Goal: Task Accomplishment & Management: Use online tool/utility

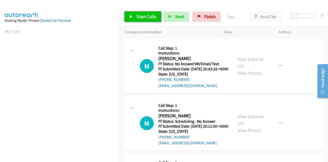
click at [135, 16] on link "Start Calls" at bounding box center [143, 17] width 37 height 10
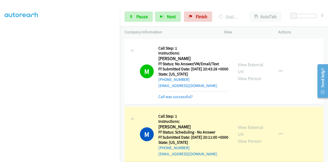
scroll to position [126, 0]
click at [226, 112] on div "M Callback Scheduled Call Step: 1 Instructions: [PERSON_NAME] America/Los_Angel…" at bounding box center [224, 134] width 199 height 55
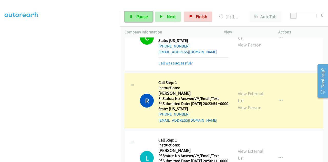
click at [132, 15] on icon at bounding box center [132, 17] width 4 height 4
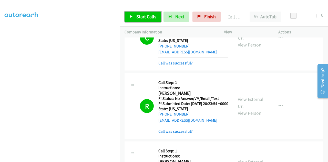
click at [131, 18] on icon at bounding box center [132, 17] width 4 height 4
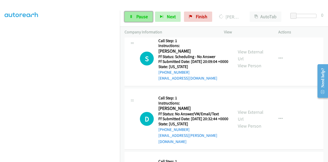
click at [143, 19] on span "Pause" at bounding box center [143, 17] width 12 height 6
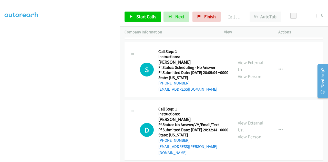
click at [245, 10] on link "View External Url" at bounding box center [251, 3] width 26 height 13
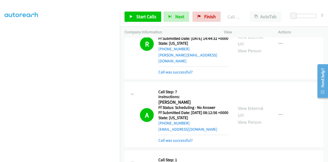
scroll to position [910, 0]
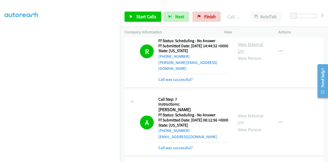
click at [250, 54] on link "View External Url" at bounding box center [251, 47] width 26 height 13
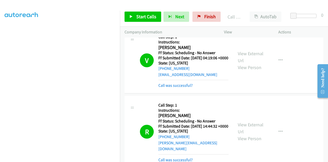
scroll to position [814, 0]
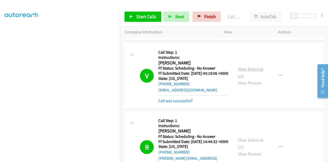
click at [247, 79] on link "View External Url" at bounding box center [251, 72] width 26 height 13
click at [239, 18] on div "View External Url View Person" at bounding box center [251, 7] width 27 height 21
click at [238, 11] on link "View External Url" at bounding box center [251, 4] width 26 height 13
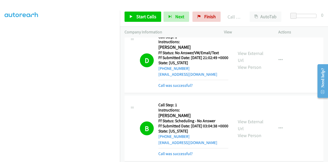
scroll to position [686, 0]
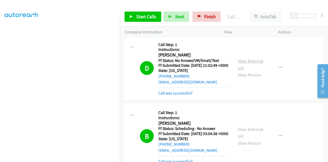
click at [241, 71] on link "View External Url" at bounding box center [251, 64] width 26 height 13
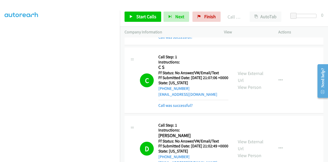
scroll to position [604, 0]
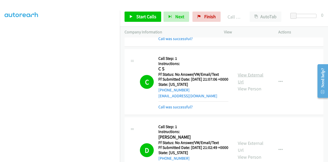
click at [239, 85] on link "View External Url" at bounding box center [251, 78] width 26 height 13
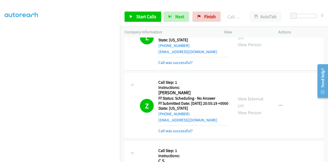
scroll to position [511, 0]
click at [241, 109] on link "View External Url" at bounding box center [251, 102] width 26 height 13
click at [252, 41] on link "View External Url" at bounding box center [251, 34] width 26 height 13
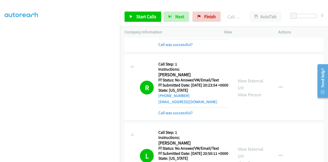
scroll to position [388, 0]
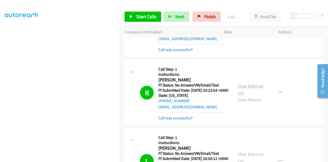
click at [240, 96] on link "View External Url" at bounding box center [251, 89] width 26 height 13
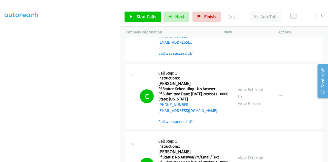
scroll to position [306, 0]
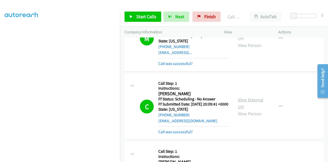
click at [243, 110] on link "View External Url" at bounding box center [251, 103] width 26 height 13
click at [241, 41] on link "View External Url" at bounding box center [251, 34] width 26 height 13
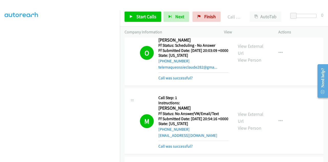
scroll to position [152, 0]
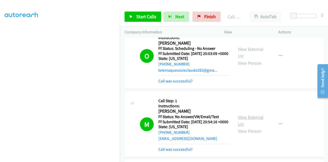
click at [249, 127] on link "View External Url" at bounding box center [251, 120] width 26 height 13
click at [244, 59] on link "View External Url" at bounding box center [251, 52] width 26 height 13
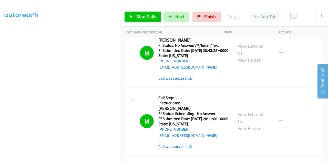
scroll to position [8, 0]
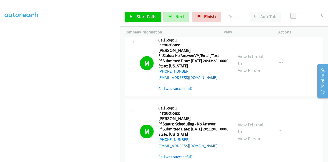
drag, startPoint x: 240, startPoint y: 135, endPoint x: 240, endPoint y: 133, distance: 2.6
click at [240, 133] on div "View External Url View Person" at bounding box center [251, 131] width 27 height 21
click at [240, 133] on link "View External Url" at bounding box center [251, 128] width 26 height 13
click at [238, 58] on link "View External Url" at bounding box center [251, 59] width 26 height 13
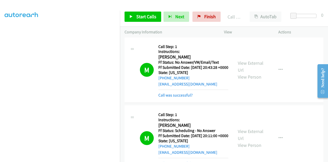
scroll to position [0, 0]
